Goal: Information Seeking & Learning: Learn about a topic

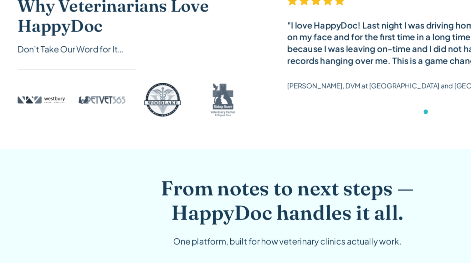
scroll to position [266, 0]
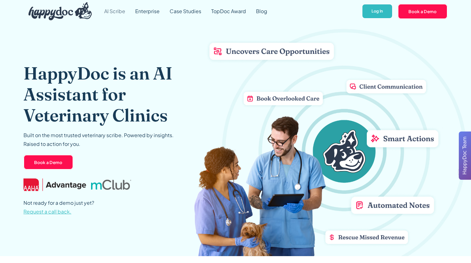
click at [122, 13] on link "AI Scribe" at bounding box center [114, 11] width 31 height 23
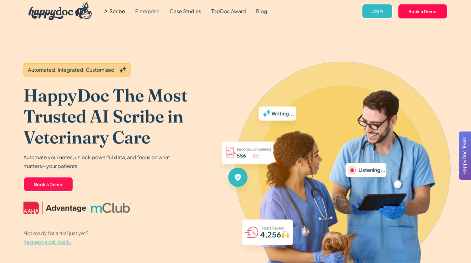
click at [139, 12] on link "Enterprise" at bounding box center [147, 11] width 34 height 23
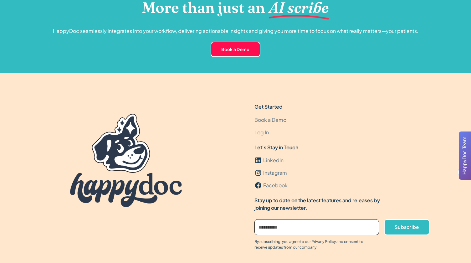
scroll to position [1853, 0]
